Goal: Task Accomplishment & Management: Manage account settings

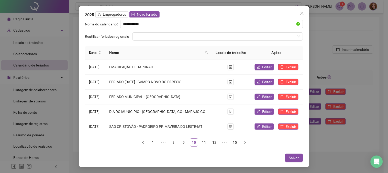
drag, startPoint x: 303, startPoint y: 14, endPoint x: 294, endPoint y: 15, distance: 8.5
click at [303, 14] on icon "close" at bounding box center [302, 13] width 3 height 3
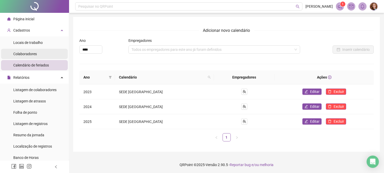
click at [29, 55] on span "Colaboradores" at bounding box center [25, 54] width 24 height 4
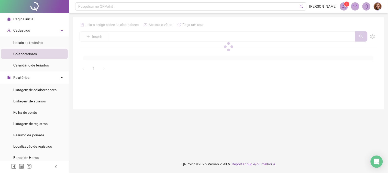
click at [133, 37] on div at bounding box center [228, 46] width 299 height 52
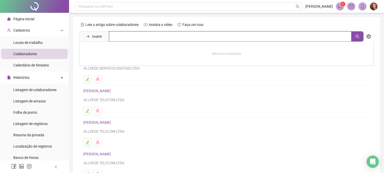
click at [134, 35] on input "text" at bounding box center [230, 36] width 243 height 10
paste input "**********"
type input "**********"
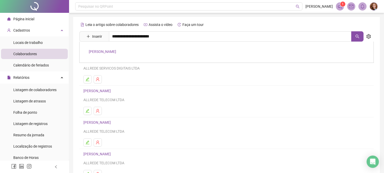
click at [116, 50] on link "[PERSON_NAME]" at bounding box center [102, 51] width 27 height 4
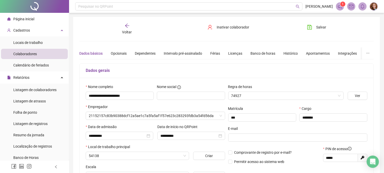
type input "**********"
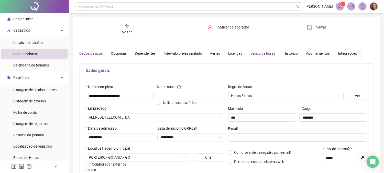
click at [264, 52] on div "Banco de horas" at bounding box center [263, 53] width 25 height 6
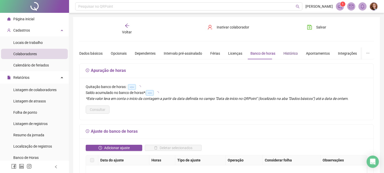
click at [291, 53] on div "Histórico" at bounding box center [291, 53] width 14 height 6
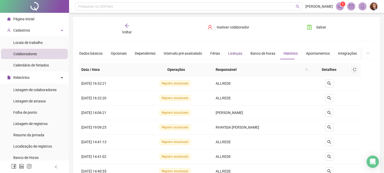
click at [232, 52] on div "Licenças" at bounding box center [235, 53] width 14 height 6
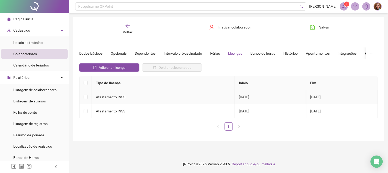
click at [239, 98] on span "[DATE]" at bounding box center [244, 97] width 10 height 4
drag, startPoint x: 214, startPoint y: 110, endPoint x: 336, endPoint y: 110, distance: 121.4
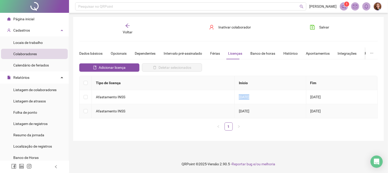
click at [336, 110] on tr "Afastamento INSS [DATE] [DATE]" at bounding box center [229, 111] width 299 height 14
drag, startPoint x: 215, startPoint y: 96, endPoint x: 236, endPoint y: 97, distance: 21.8
click at [236, 97] on td "[DATE]" at bounding box center [271, 97] width 72 height 14
copy span "[DATE]"
